Goal: Ask a question: Seek information or help from site administrators or community

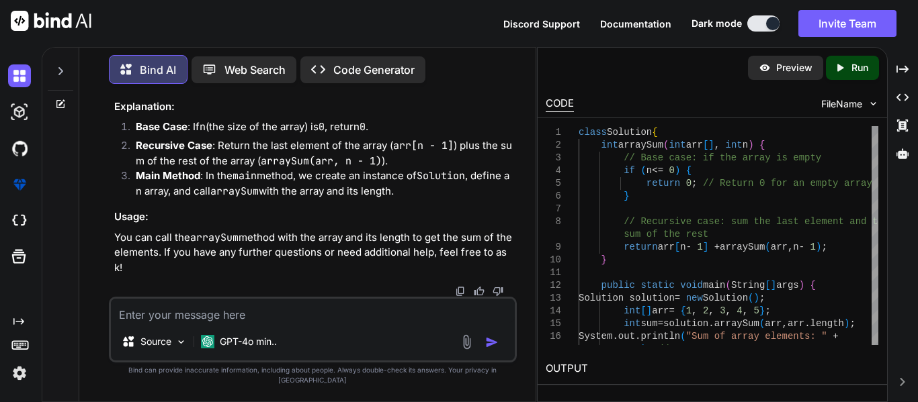
scroll to position [14707, 0]
click at [179, 323] on textarea at bounding box center [313, 311] width 404 height 24
type textarea "s"
type textarea "x"
type textarea "sw"
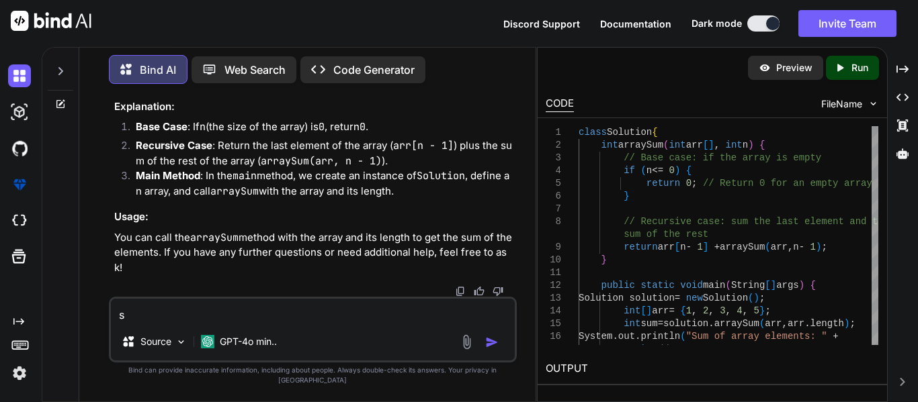
type textarea "x"
type textarea "swa"
type textarea "x"
type textarea "swag"
type textarea "x"
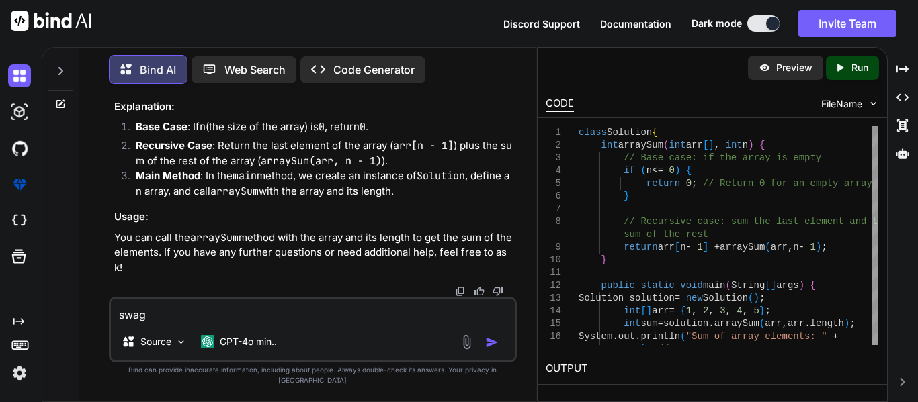
type textarea "swagg"
type textarea "x"
type textarea "swagge"
type textarea "x"
type textarea "swagger"
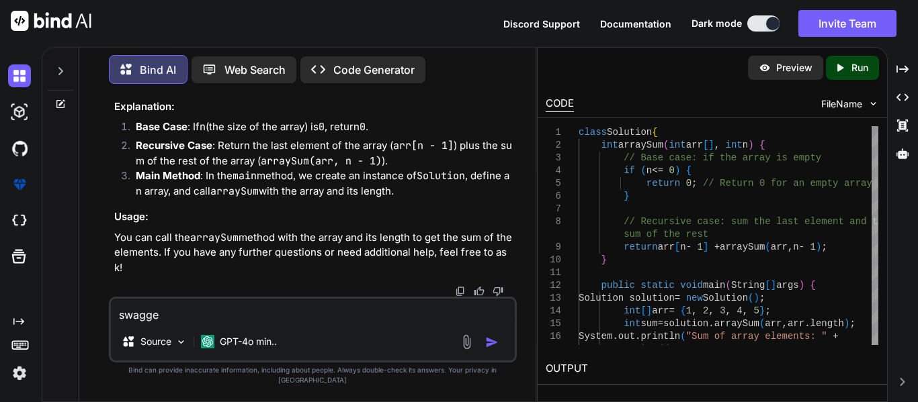
type textarea "x"
type textarea "swagger"
type textarea "x"
type textarea "swagger i"
type textarea "x"
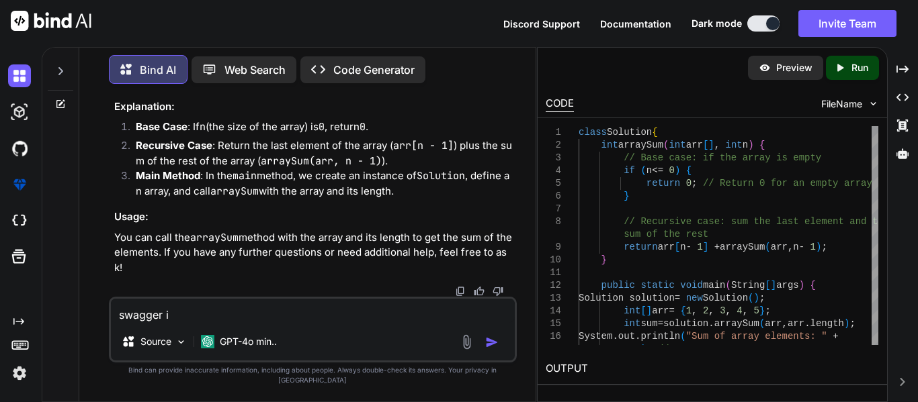
type textarea "swagger is"
type textarea "x"
type textarea "swagger is"
type textarea "x"
type textarea "swagger is m"
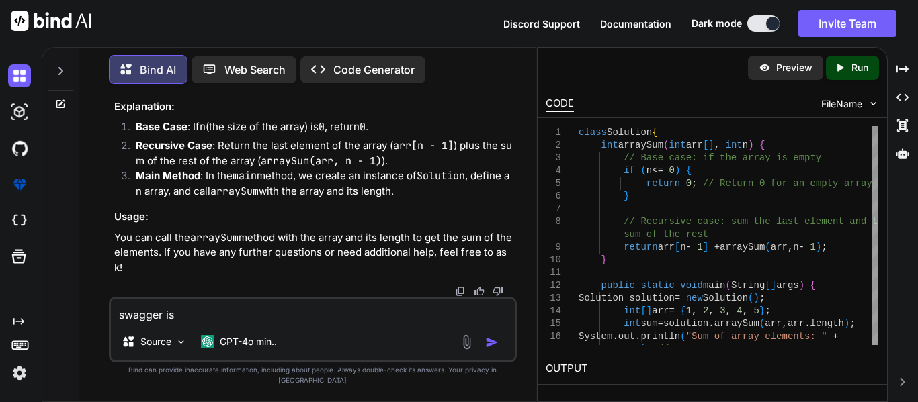
type textarea "x"
type textarea "swagger is ma"
type textarea "x"
type textarea "swagger is man"
type textarea "x"
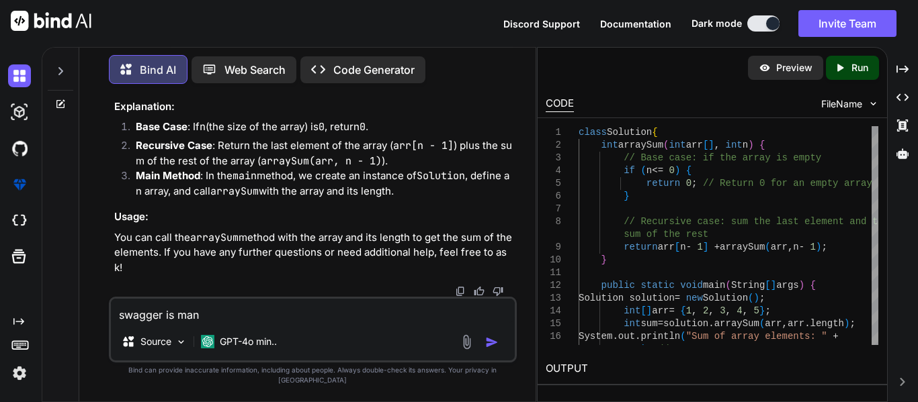
type textarea "swagger is mani"
type textarea "x"
type textarea "swagger is [PERSON_NAME]"
type textarea "x"
type textarea "swagger is manily"
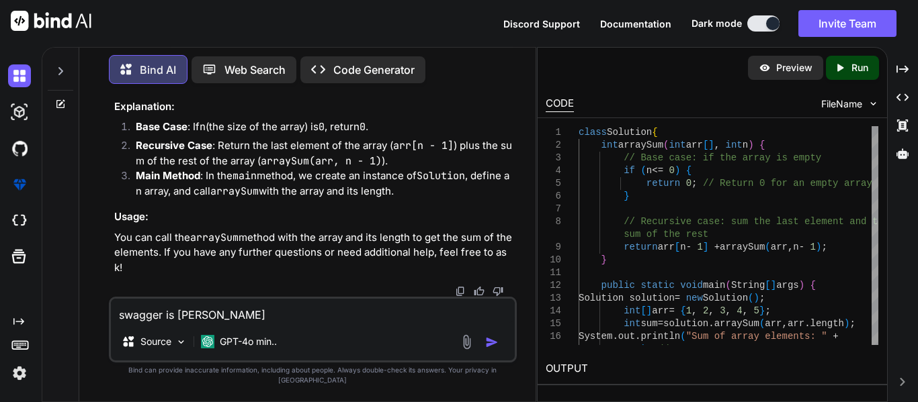
type textarea "x"
type textarea "swagger is manily"
type textarea "x"
type textarea "swagger is manily u"
type textarea "x"
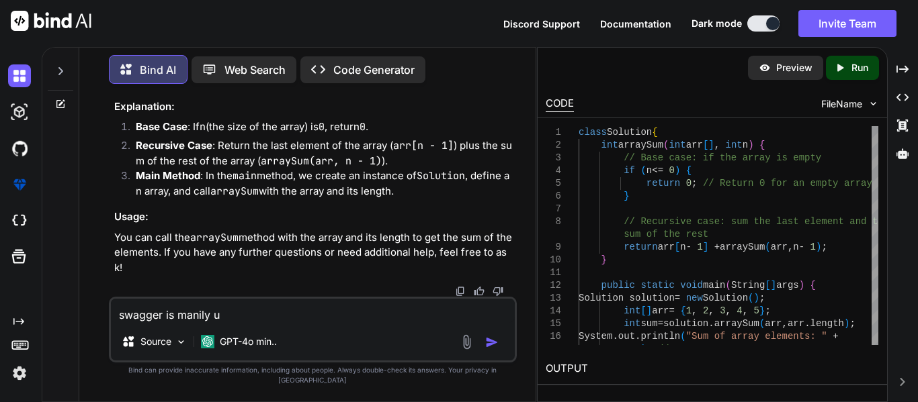
type textarea "swagger is manily us"
type textarea "x"
type textarea "swagger is manily use"
type textarea "x"
type textarea "swagger is manily used"
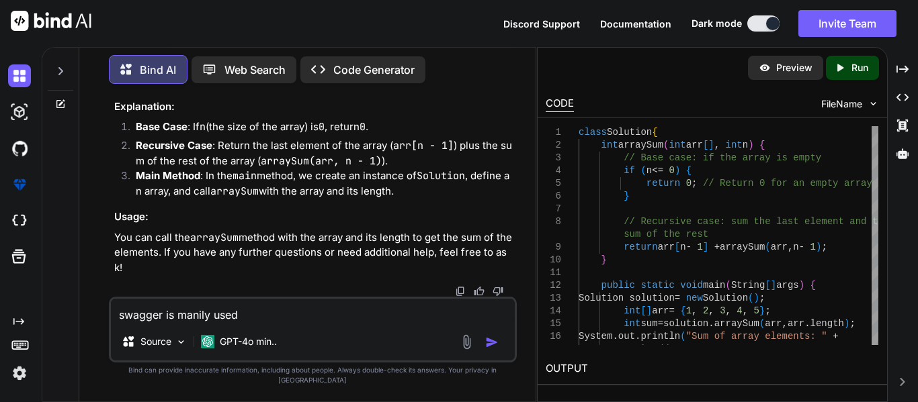
type textarea "x"
type textarea "swagger is manily used"
type textarea "x"
type textarea "swagger is manily used f"
type textarea "x"
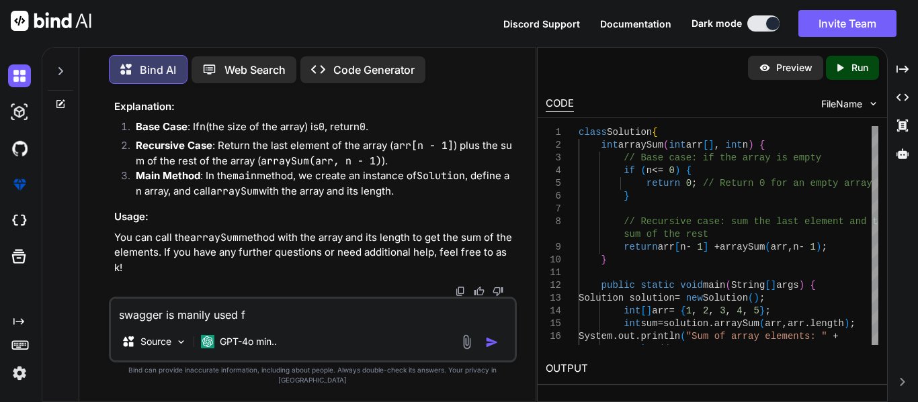
type textarea "swagger is manily used fo"
type textarea "x"
type textarea "swagger is manily used for"
type textarea "x"
type textarea "swagger is manily used for"
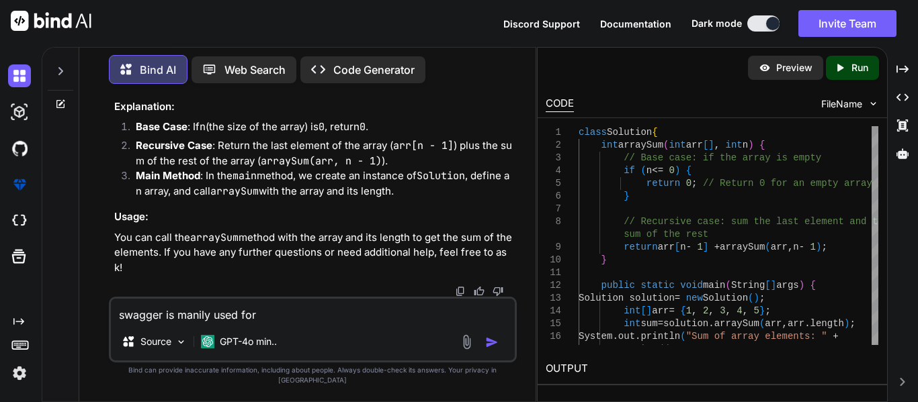
type textarea "x"
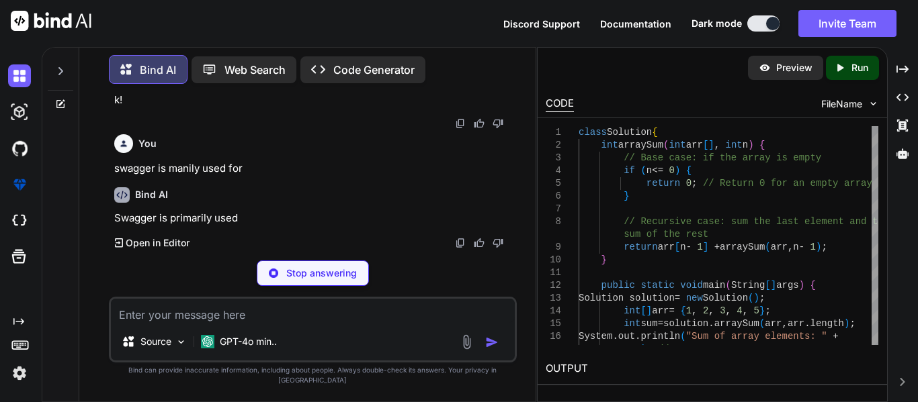
scroll to position [14849, 0]
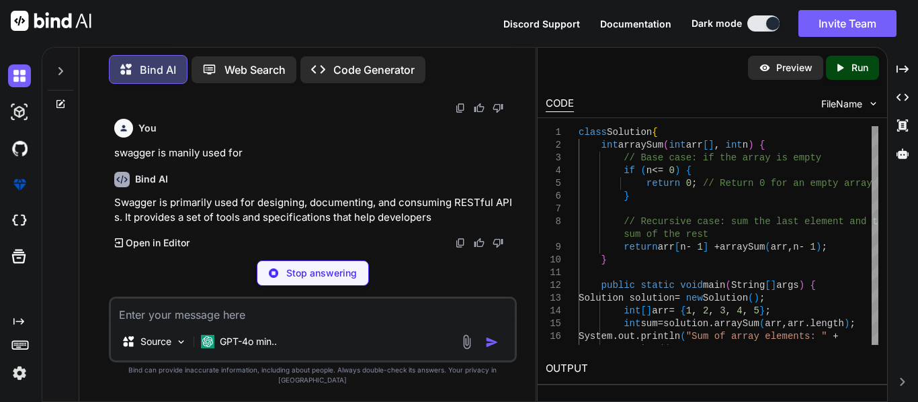
click at [16, 269] on div at bounding box center [22, 256] width 28 height 35
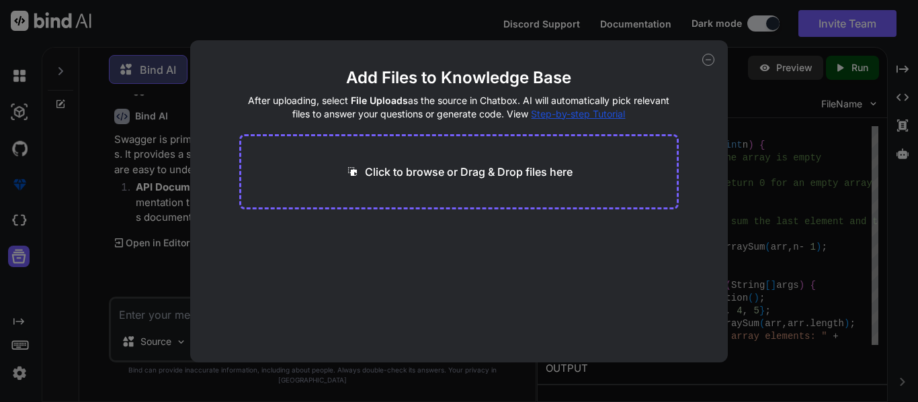
click at [707, 60] on icon at bounding box center [708, 60] width 12 height 12
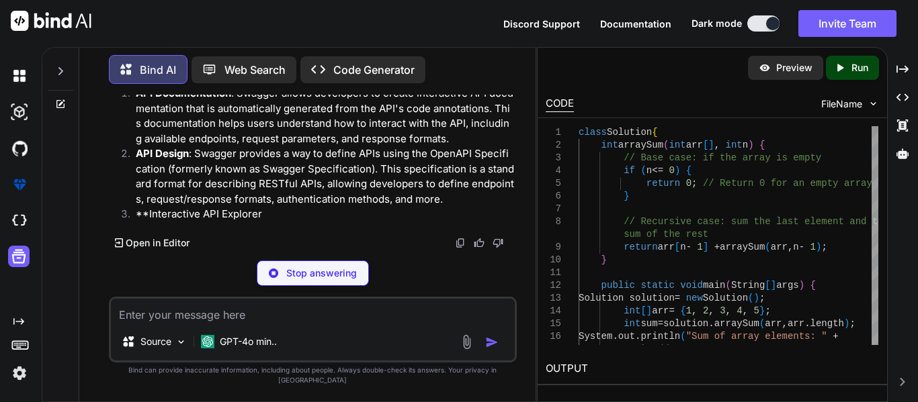
scroll to position [14904, 0]
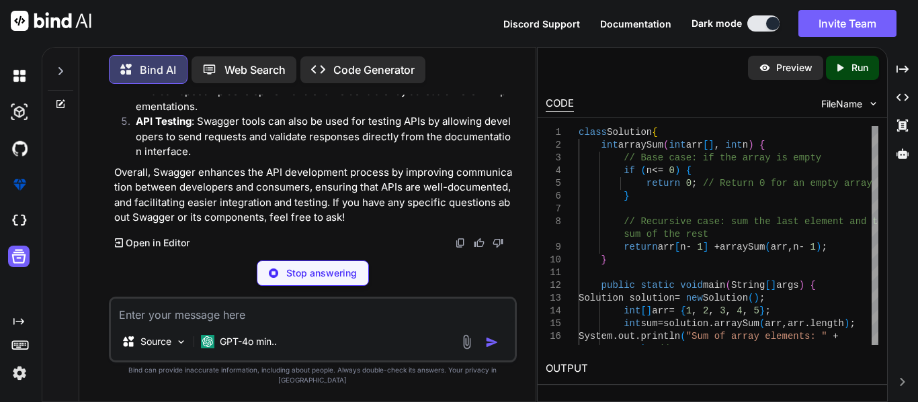
type textarea "x"
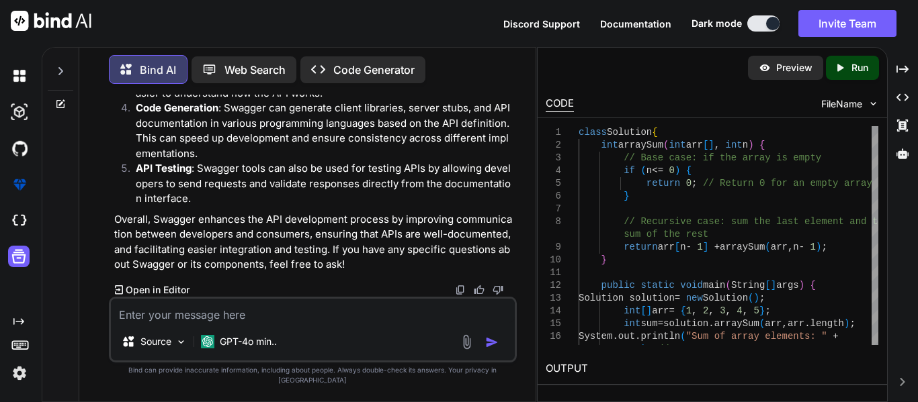
scroll to position [14949, 0]
click at [218, 323] on textarea at bounding box center [313, 311] width 404 height 24
type textarea "c"
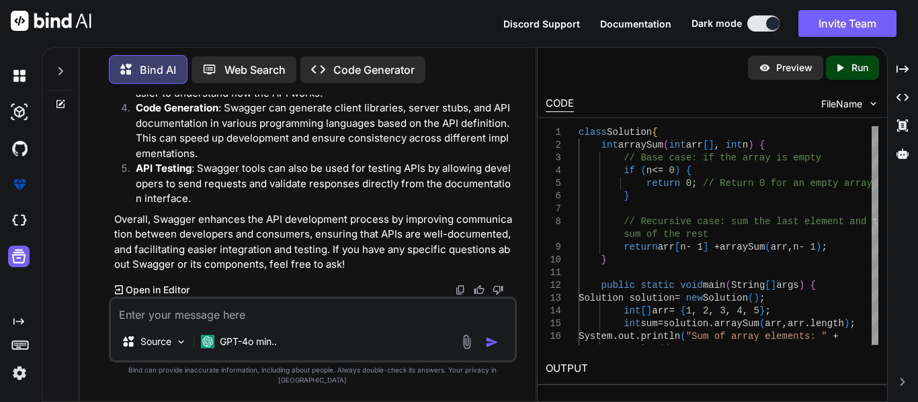
type textarea "x"
type textarea "ca"
type textarea "x"
type textarea "can"
type textarea "x"
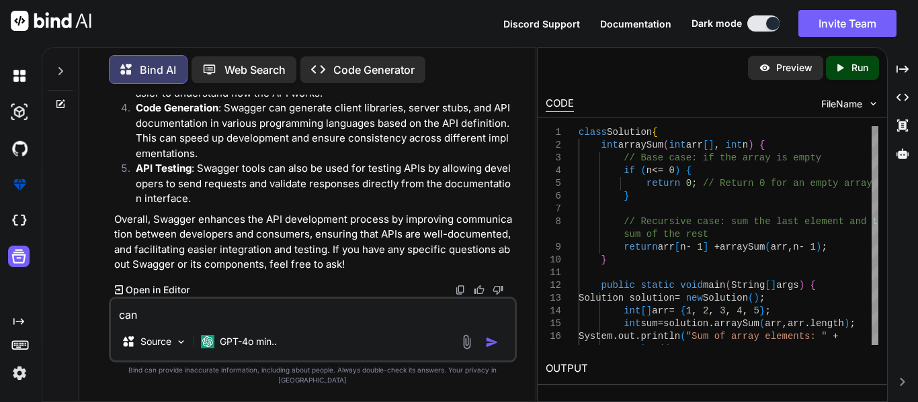
type textarea "can"
type textarea "x"
type textarea "can w"
type textarea "x"
type textarea "can we"
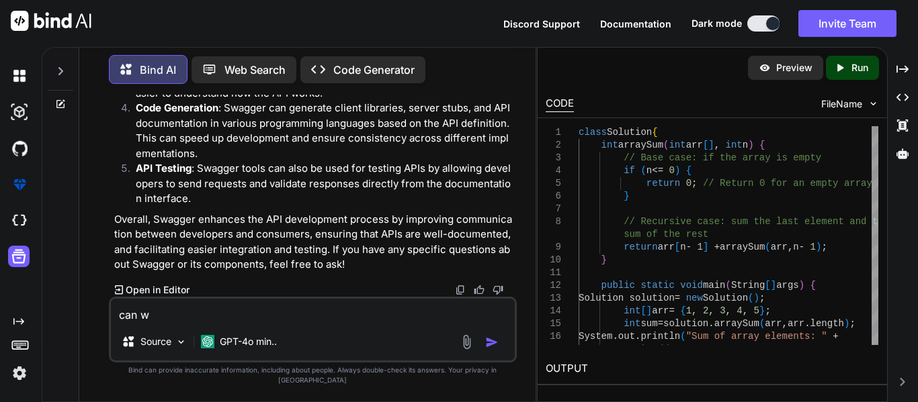
type textarea "x"
type textarea "can we"
type textarea "x"
type textarea "can we c"
type textarea "x"
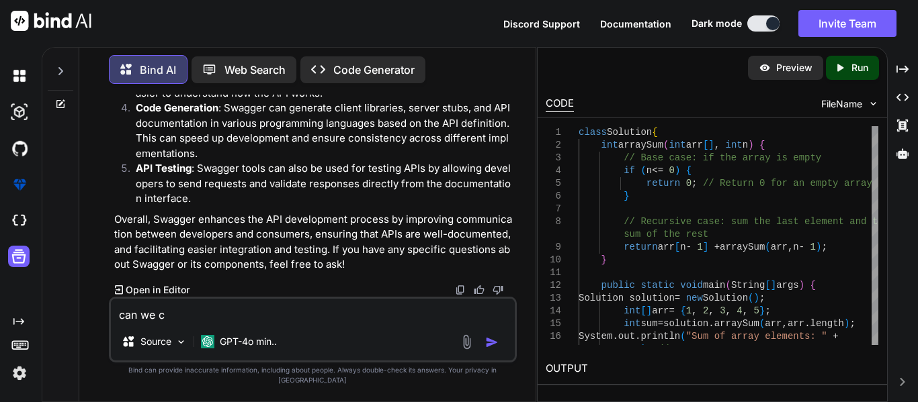
type textarea "can we co"
type textarea "x"
type textarea "can we con"
type textarea "x"
type textarea "can we conv"
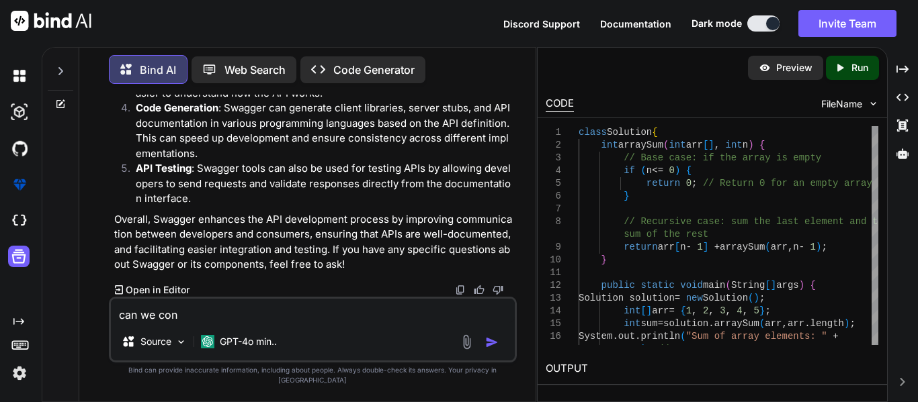
type textarea "x"
type textarea "can we conve"
type textarea "x"
type textarea "can we conver"
type textarea "x"
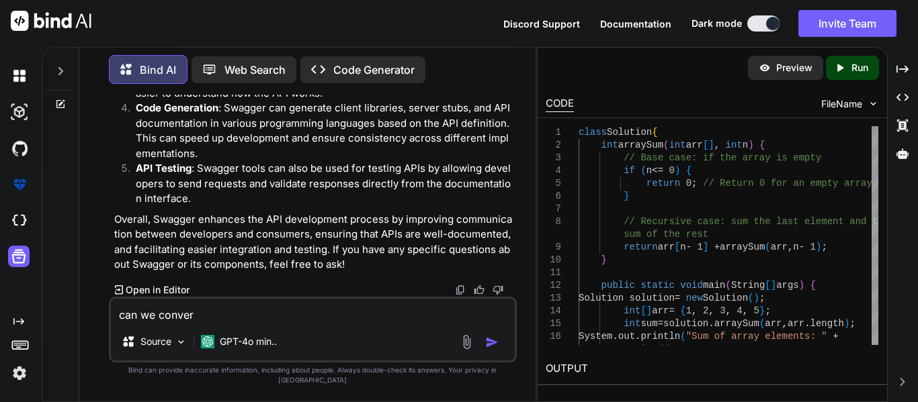
type textarea "can we convert"
type textarea "x"
type textarea "can we convert"
type textarea "x"
type textarea "can we convert t"
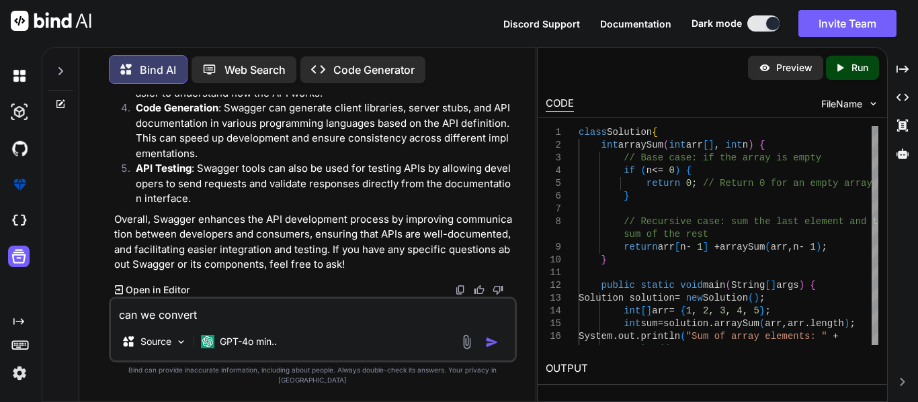
type textarea "x"
type textarea "can we convert th"
type textarea "x"
type textarea "can we convert the"
type textarea "x"
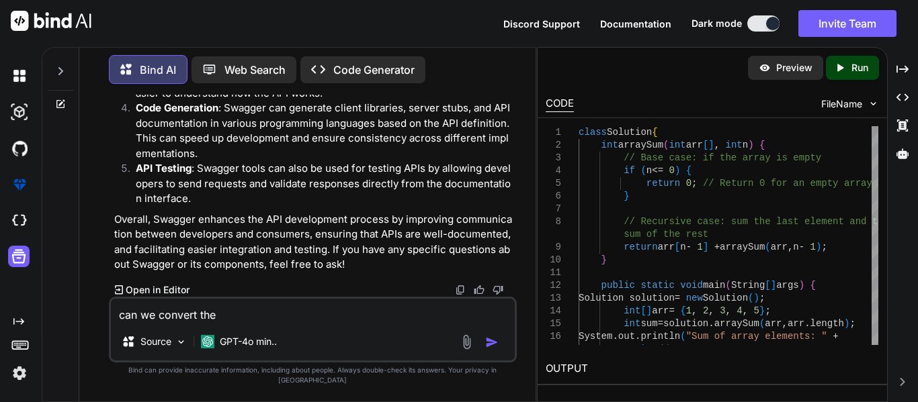
type textarea "can we convert the"
type textarea "x"
type textarea "can we convert the a"
type textarea "x"
type textarea "can we convert the ar"
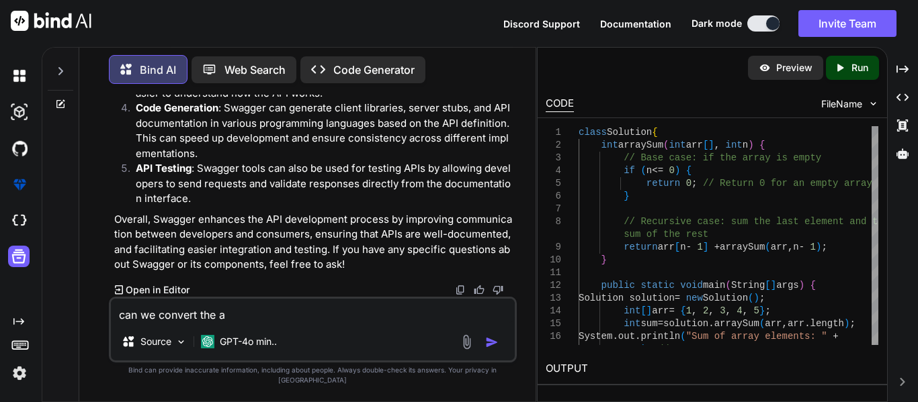
type textarea "x"
type textarea "can we convert the arr"
type textarea "x"
type textarea "can we convert the arra"
type textarea "x"
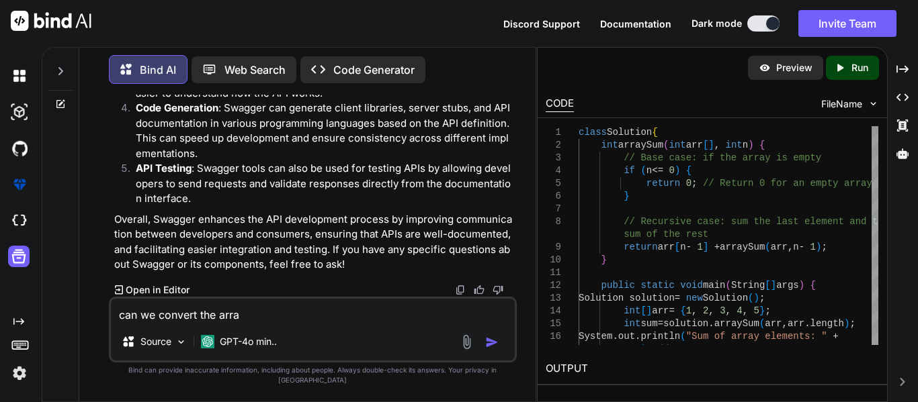
type textarea "can we convert the array"
type textarea "x"
type textarea "can we convert the array"
type textarea "x"
click at [257, 323] on textarea "can we convert the array" at bounding box center [313, 311] width 404 height 24
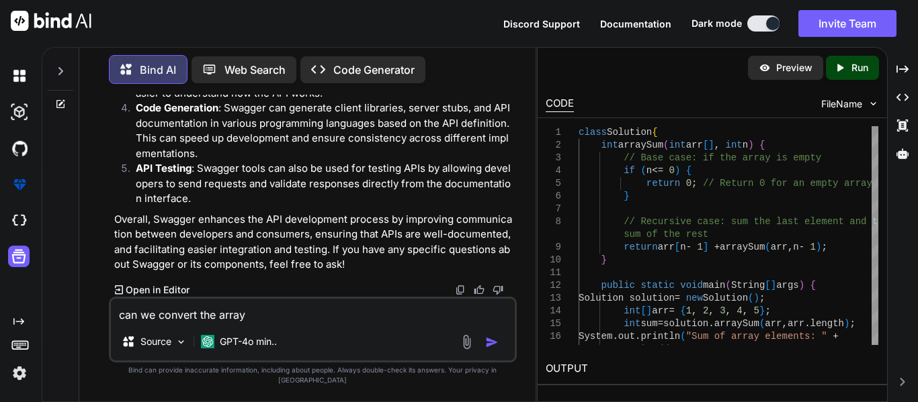
type textarea "can we convert the array"
type textarea "x"
type textarea "can we convert the array t"
type textarea "x"
type textarea "can we convert the array to"
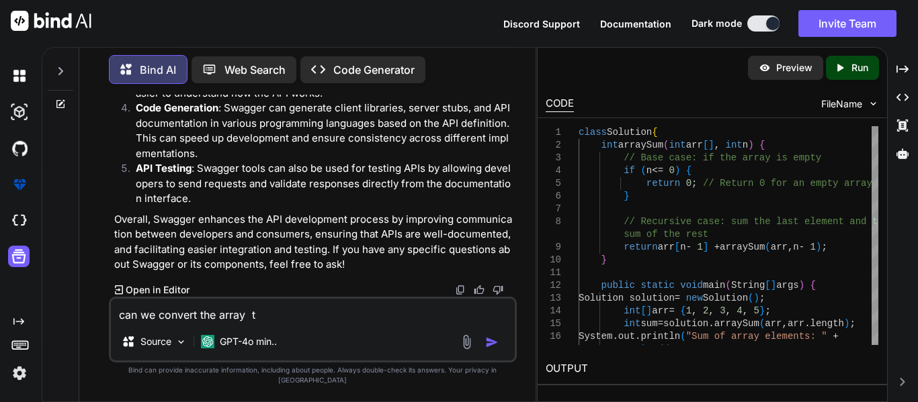
type textarea "x"
type textarea "can we convert the array to"
type textarea "x"
type textarea "can we convert the array to A"
type textarea "x"
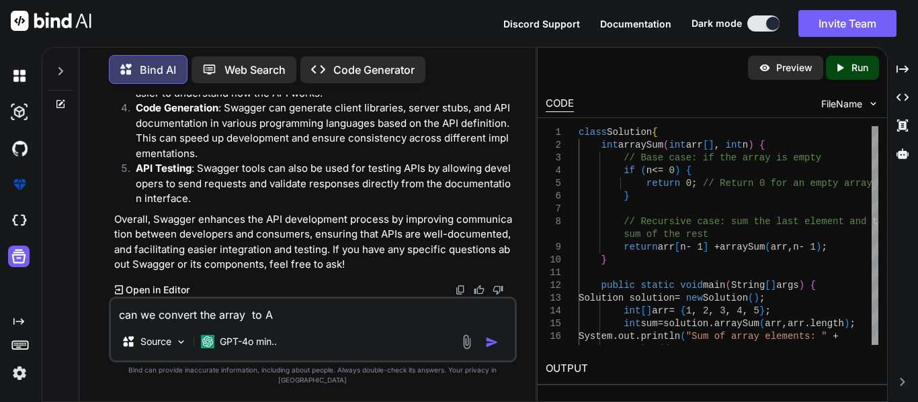
type textarea "can we convert the array to Ar"
type textarea "x"
type textarea "can we convert the array to Arr"
type textarea "x"
type textarea "can we convert the array to Arra"
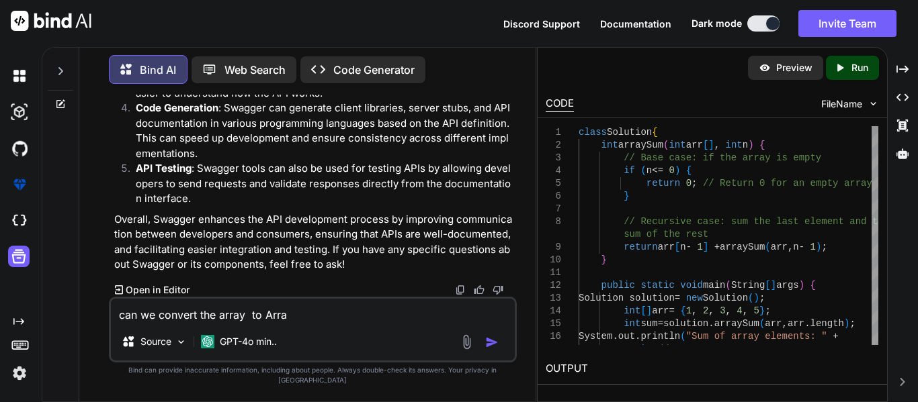
type textarea "x"
type textarea "can we convert the array to Array"
type textarea "x"
type textarea "can we convert the array to ArrayL"
type textarea "x"
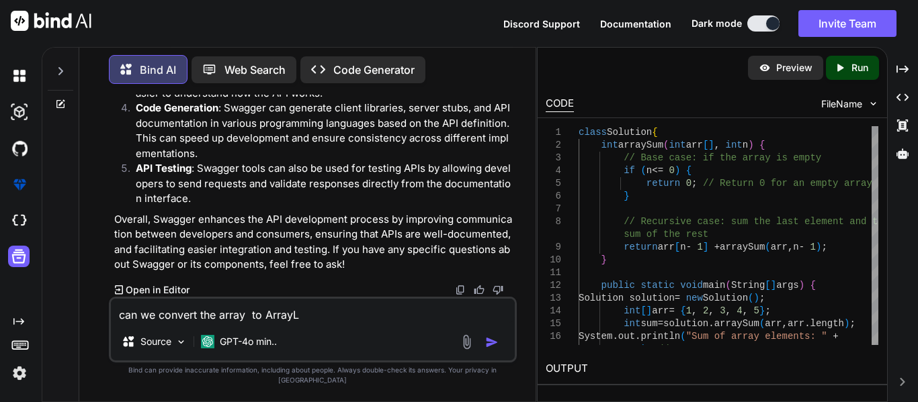
type textarea "can we convert the array to ArrayLi"
type textarea "x"
type textarea "can we convert the array to ArrayLis"
type textarea "x"
type textarea "can we convert the array to ArrayList"
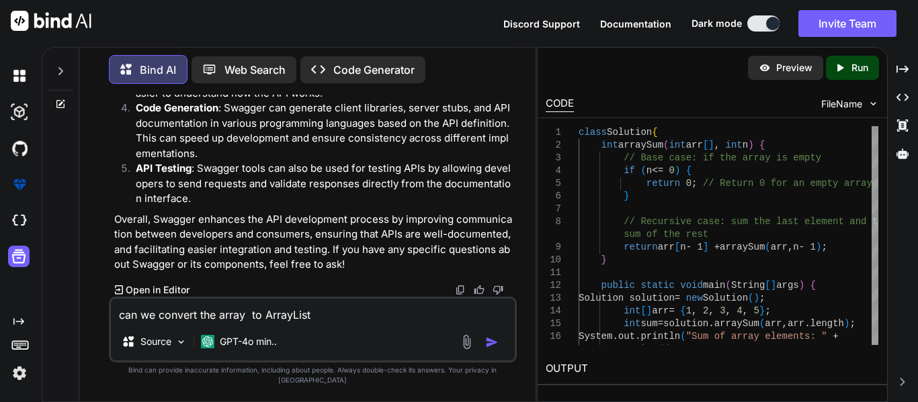
type textarea "x"
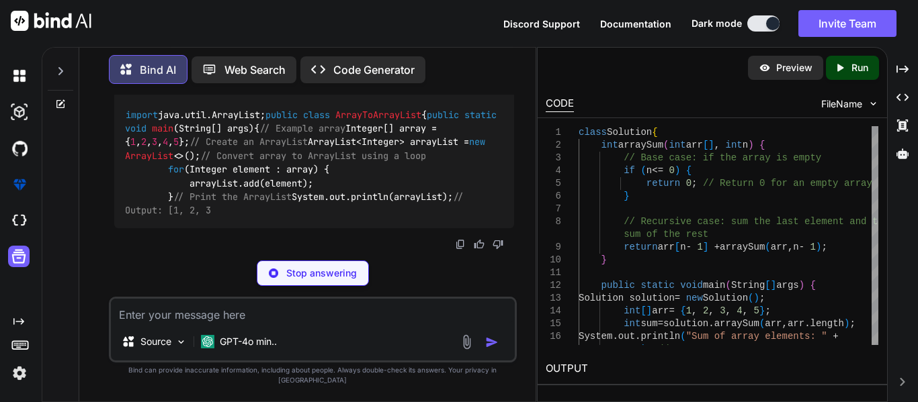
scroll to position [15626, 0]
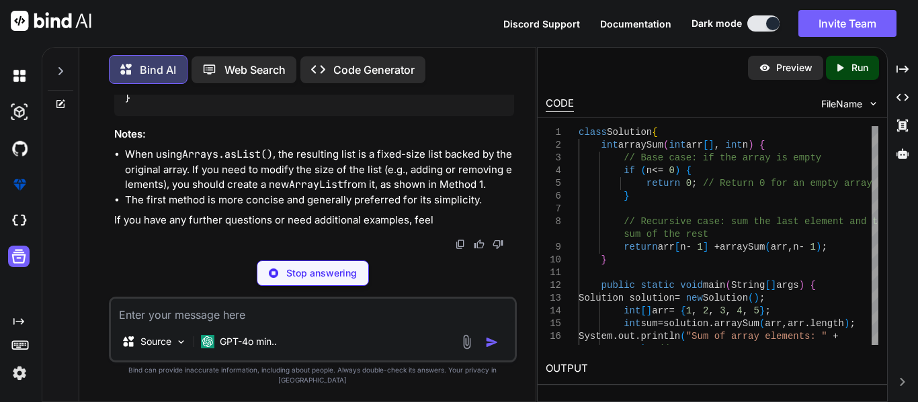
type textarea "x"
type textarea "(Arrays.asList(array)); // Print the ArrayList System.out.println(arrayList); /…"
type textarea "x"
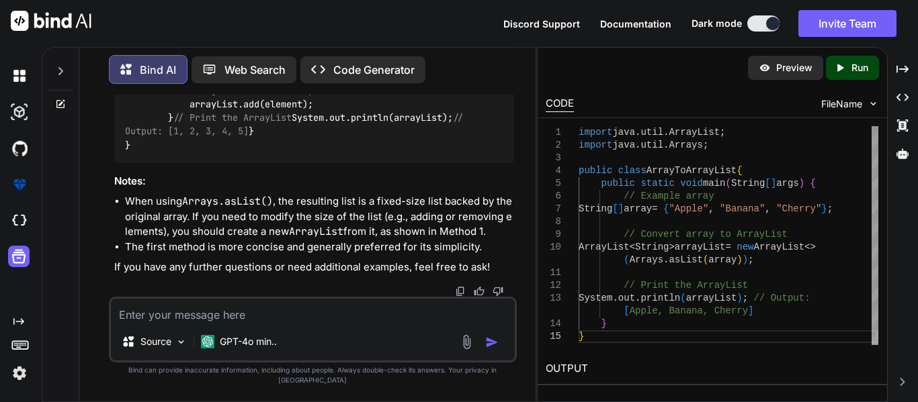
scroll to position [15604, 0]
